Goal: Navigation & Orientation: Find specific page/section

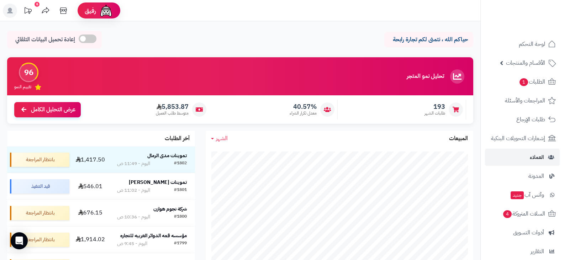
scroll to position [36, 0]
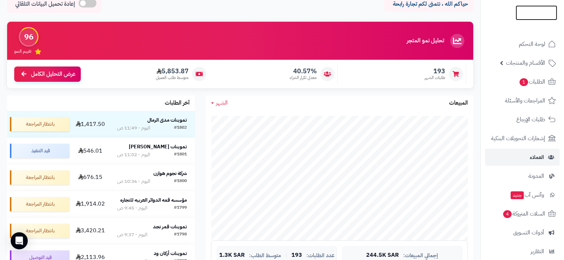
click at [538, 19] on img at bounding box center [537, 26] width 42 height 15
